Goal: Task Accomplishment & Management: Complete application form

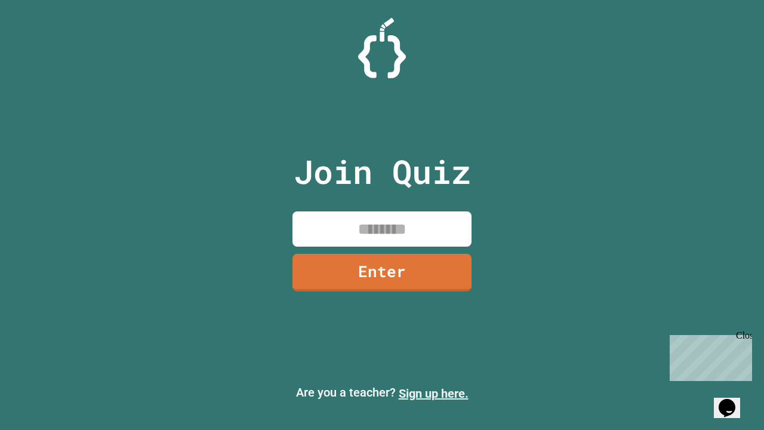
click at [433, 393] on link "Sign up here." at bounding box center [434, 393] width 70 height 14
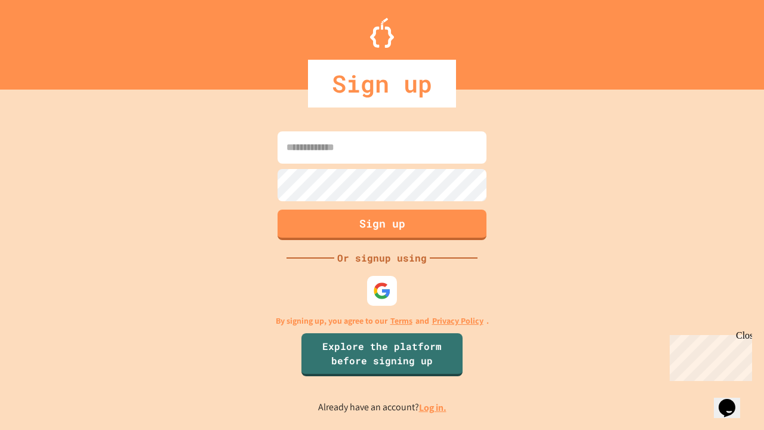
click at [433, 407] on link "Log in." at bounding box center [432, 407] width 27 height 13
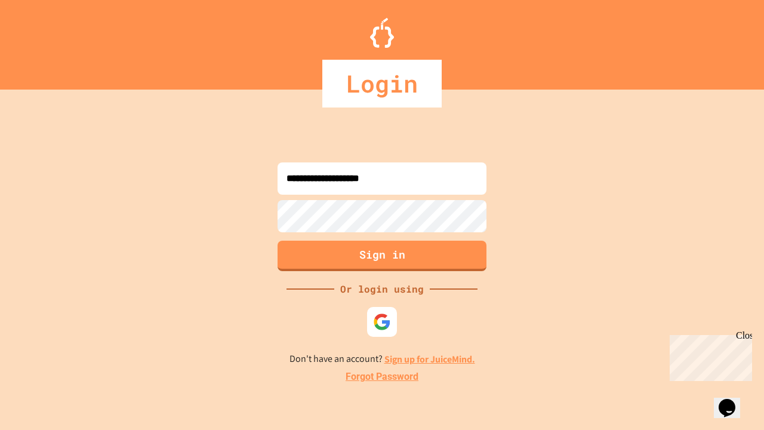
type input "**********"
